Goal: Find specific page/section

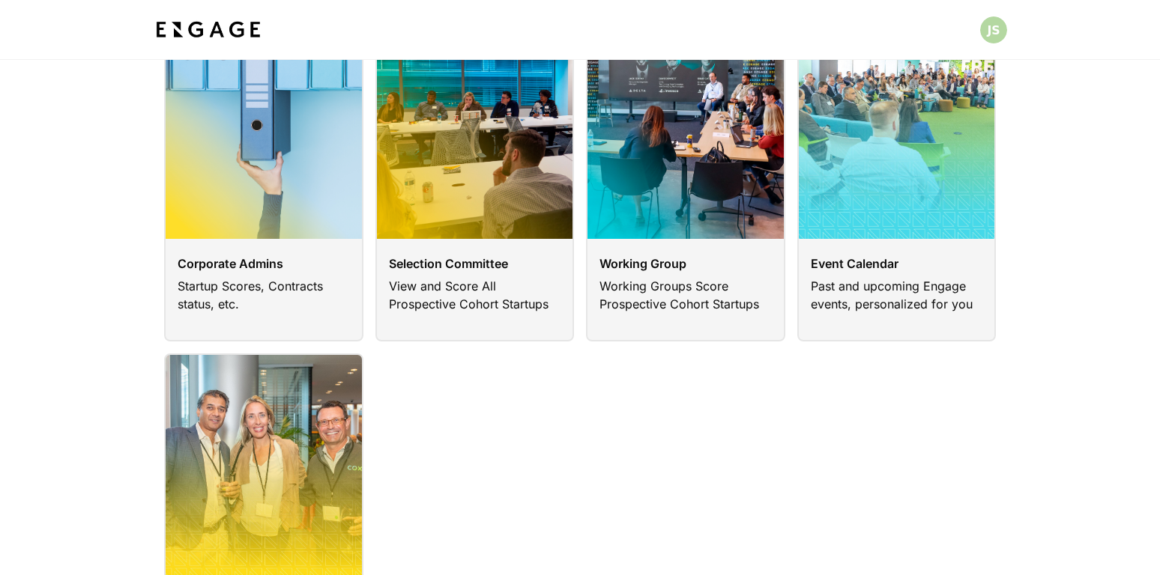
scroll to position [119, 0]
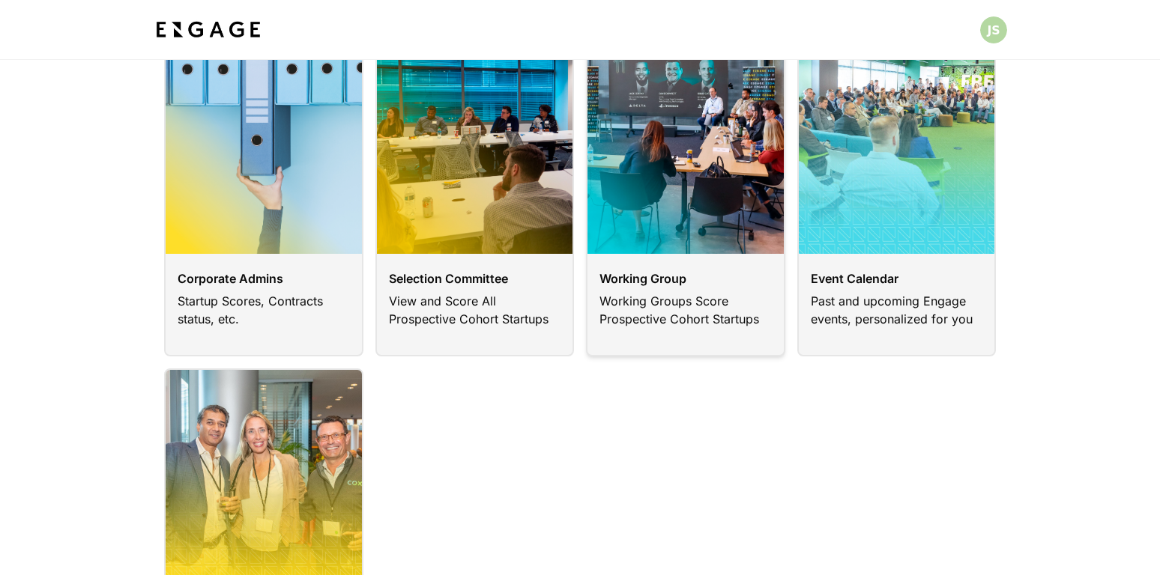
click at [712, 172] on link at bounding box center [685, 185] width 199 height 344
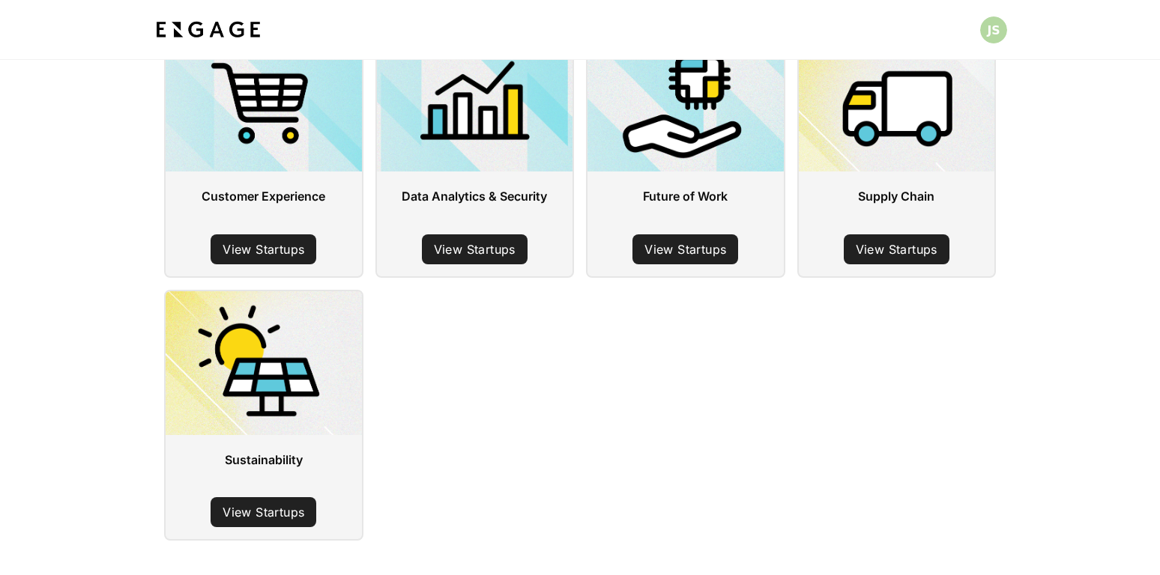
scroll to position [184, 0]
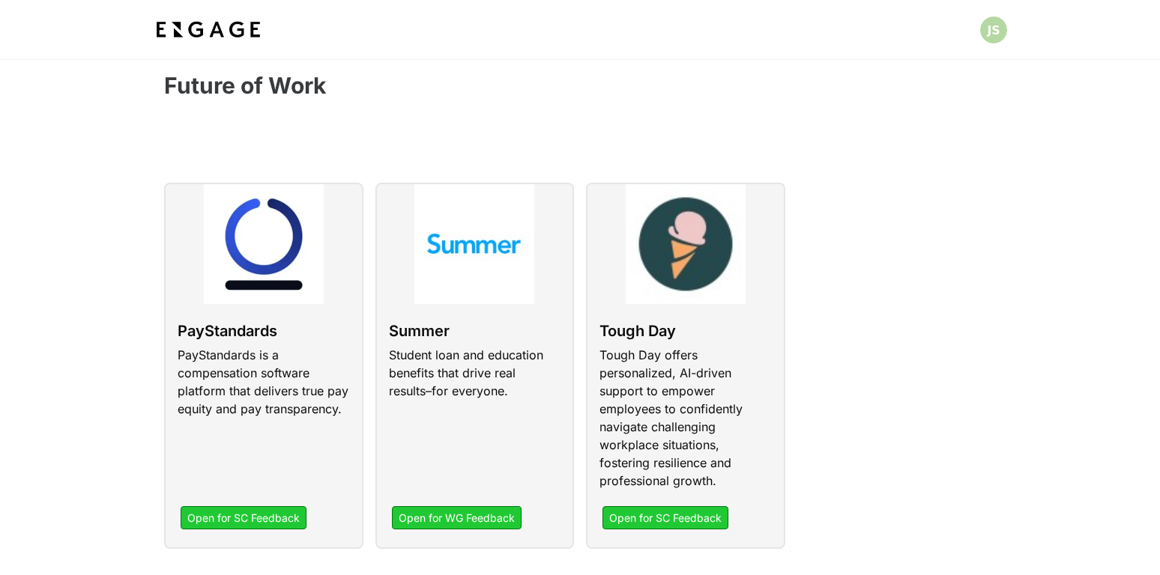
scroll to position [28, 0]
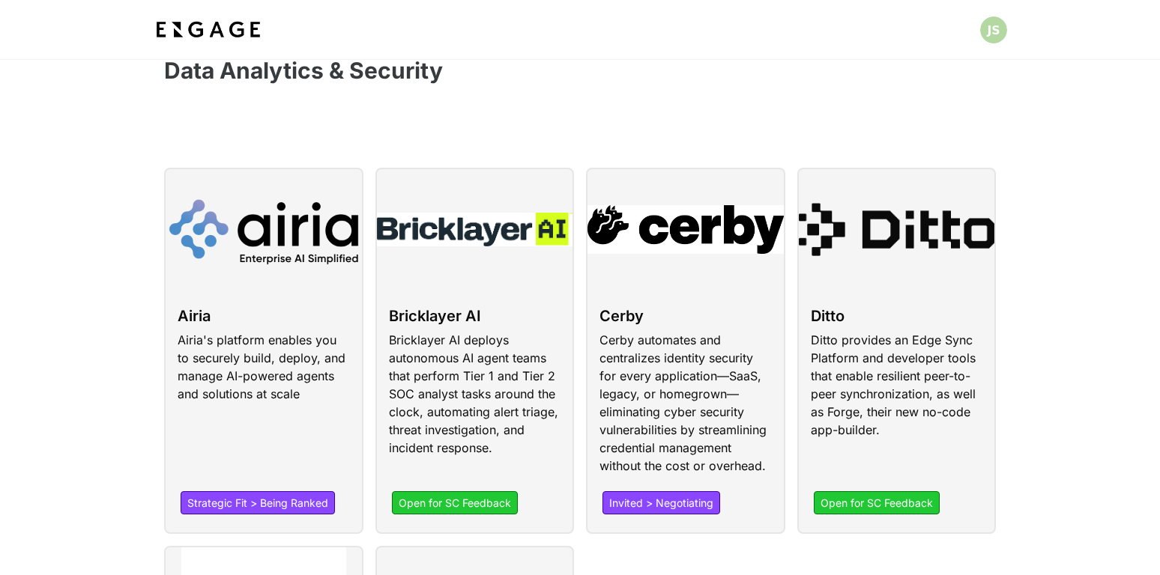
scroll to position [5, 0]
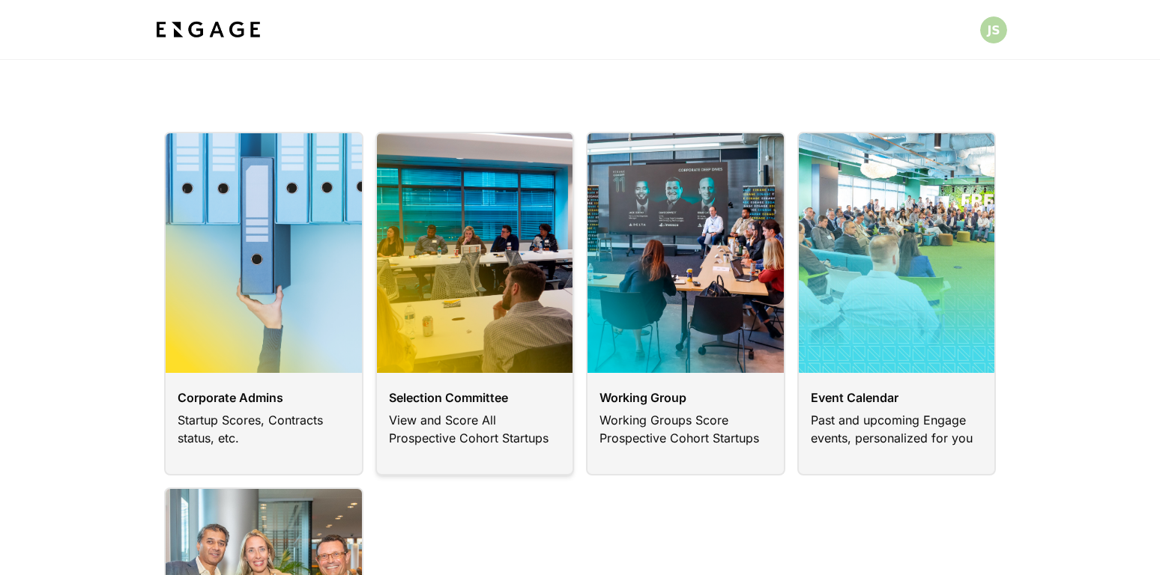
click at [464, 382] on link at bounding box center [474, 304] width 199 height 344
